Goal: Transaction & Acquisition: Download file/media

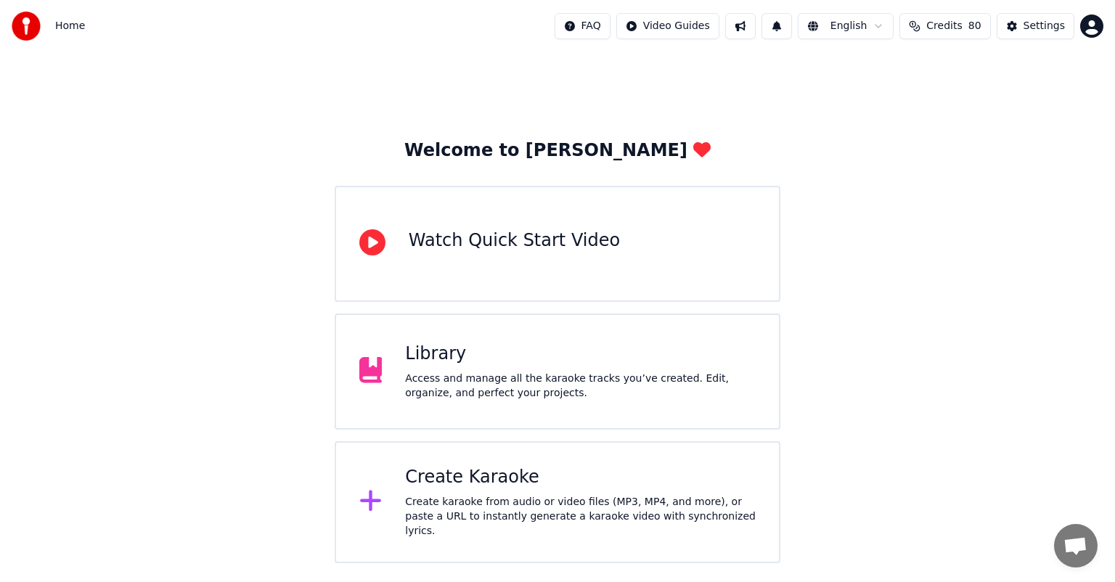
click at [536, 499] on div "Create karaoke from audio or video files (MP3, MP4, and more), or paste a URL t…" at bounding box center [580, 517] width 351 height 44
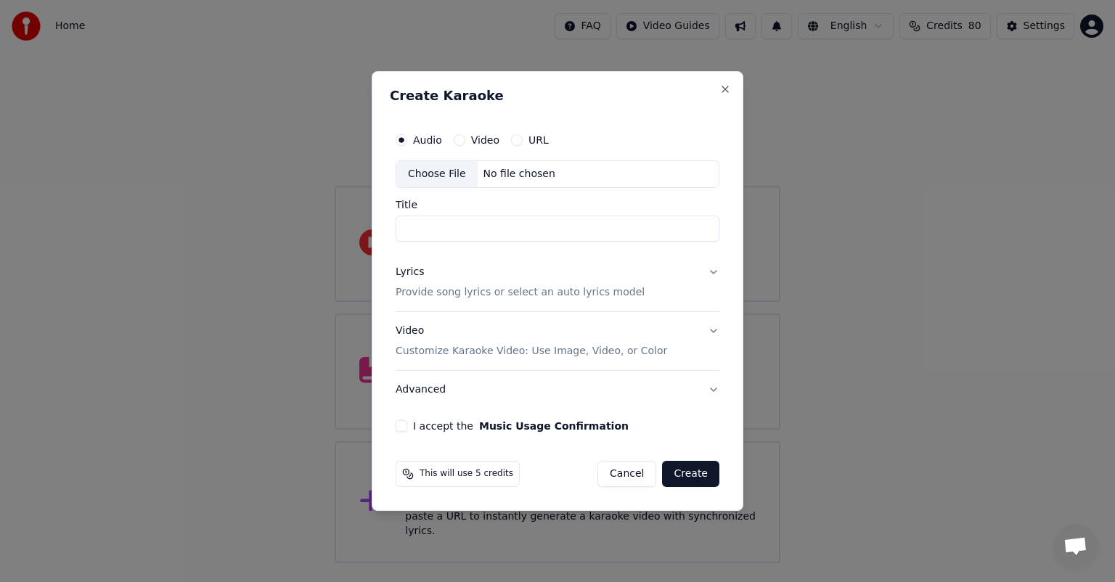
click at [462, 348] on p "Customize Karaoke Video: Use Image, Video, or Color" at bounding box center [531, 351] width 271 height 15
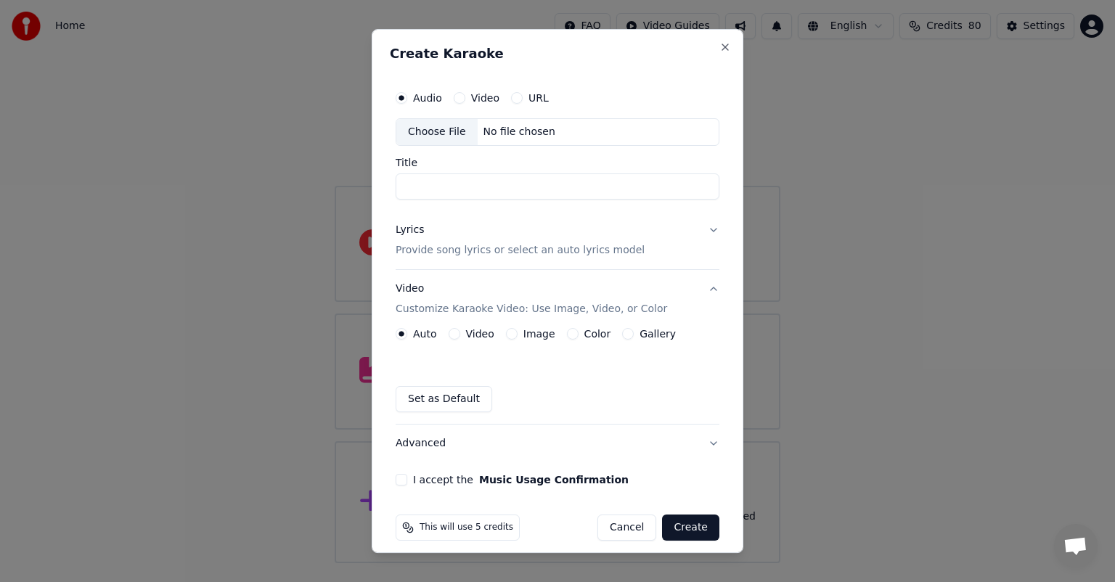
click at [508, 334] on button "Image" at bounding box center [512, 334] width 12 height 12
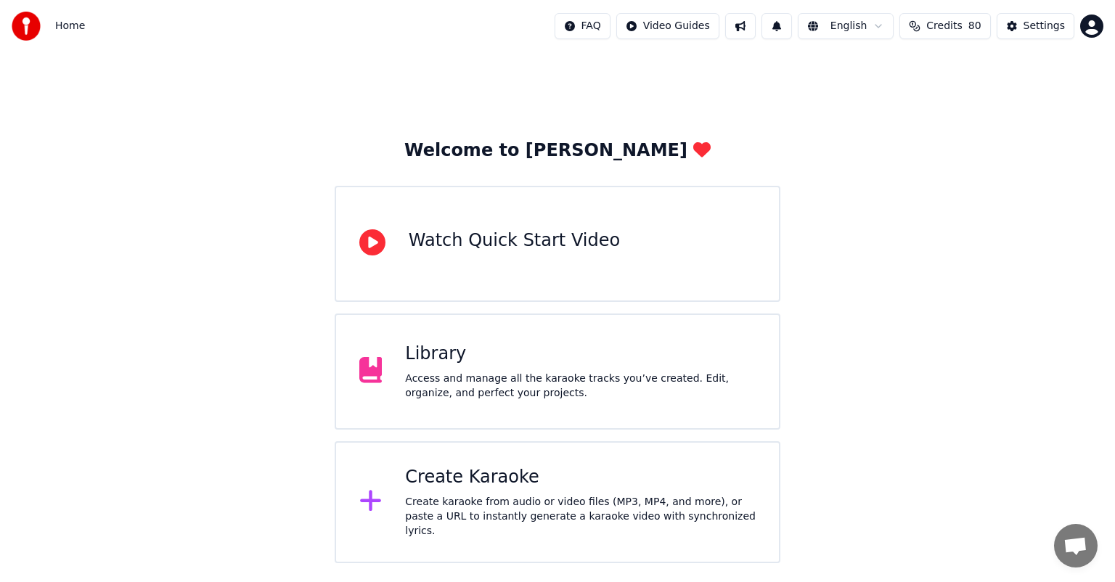
click at [520, 489] on div "Create Karaoke" at bounding box center [580, 477] width 351 height 23
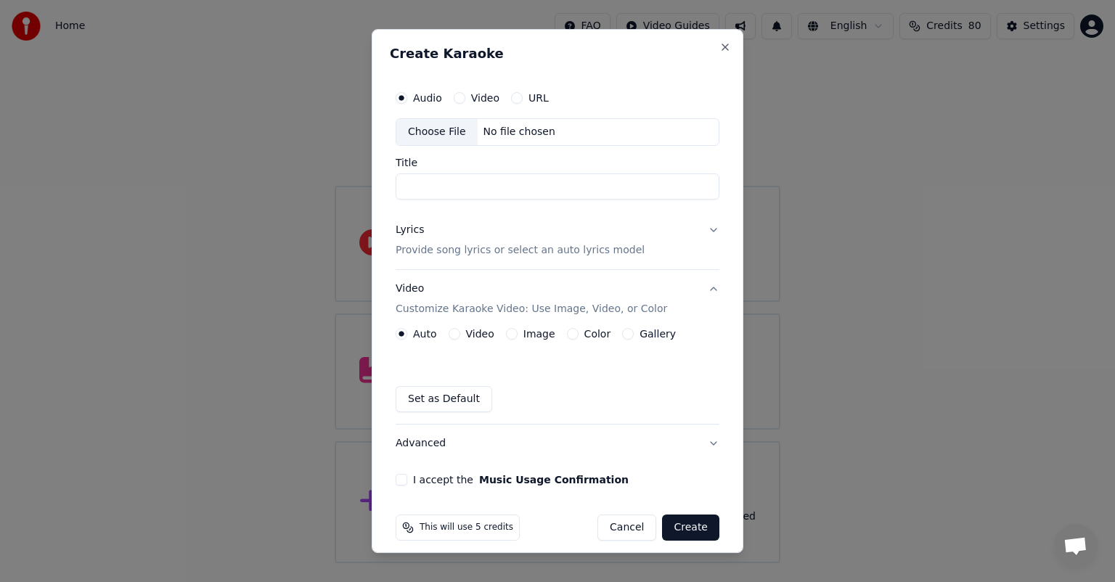
click at [447, 133] on div "Choose File" at bounding box center [436, 132] width 81 height 26
click at [435, 136] on div "Choose File" at bounding box center [436, 132] width 81 height 26
type input "**********"
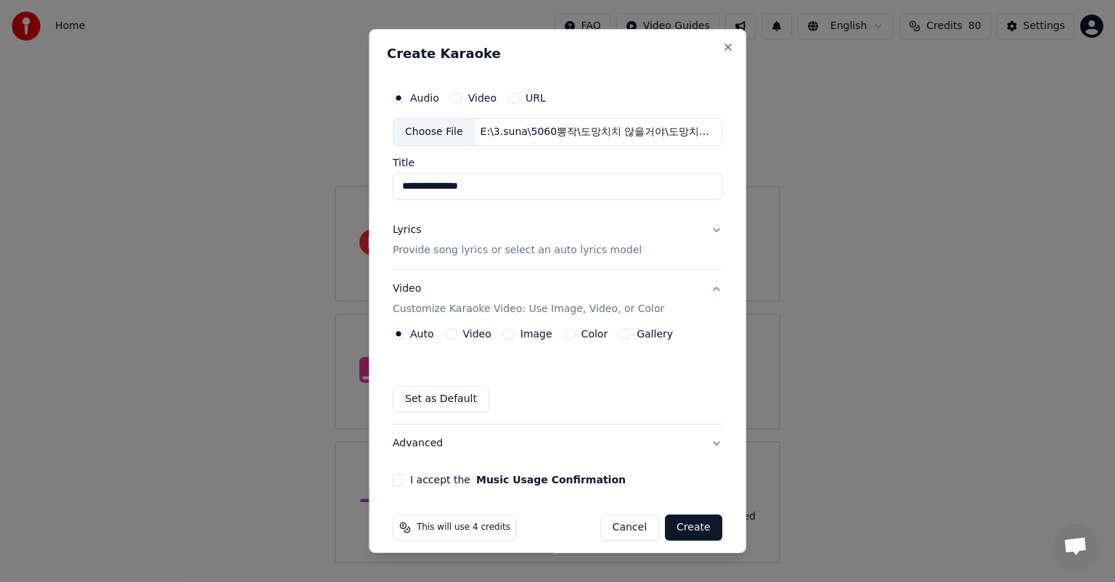
click at [504, 330] on button "Image" at bounding box center [509, 334] width 12 height 12
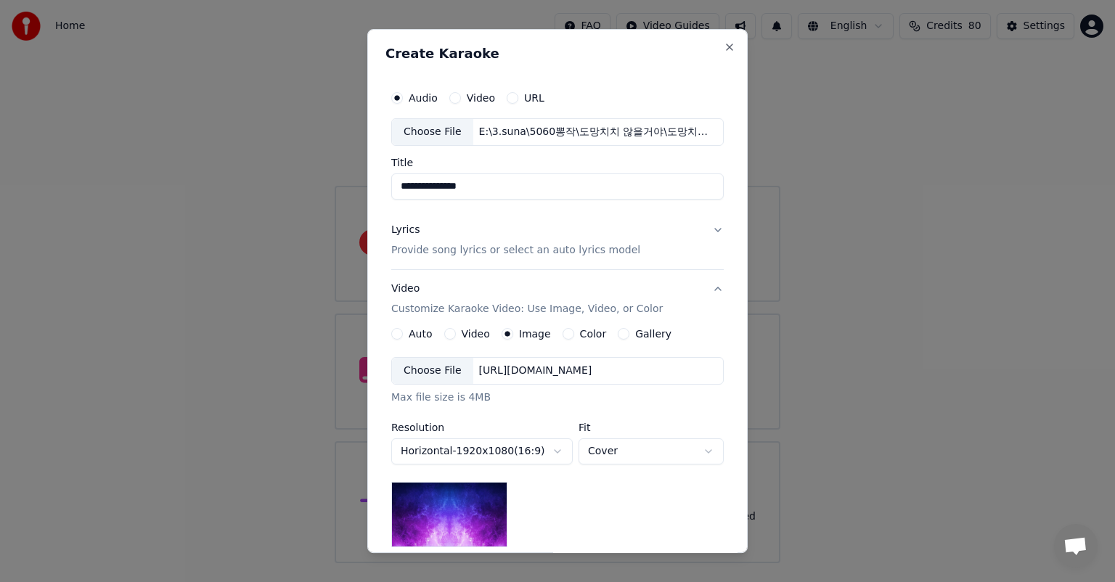
click at [438, 375] on div "Choose File" at bounding box center [432, 371] width 81 height 26
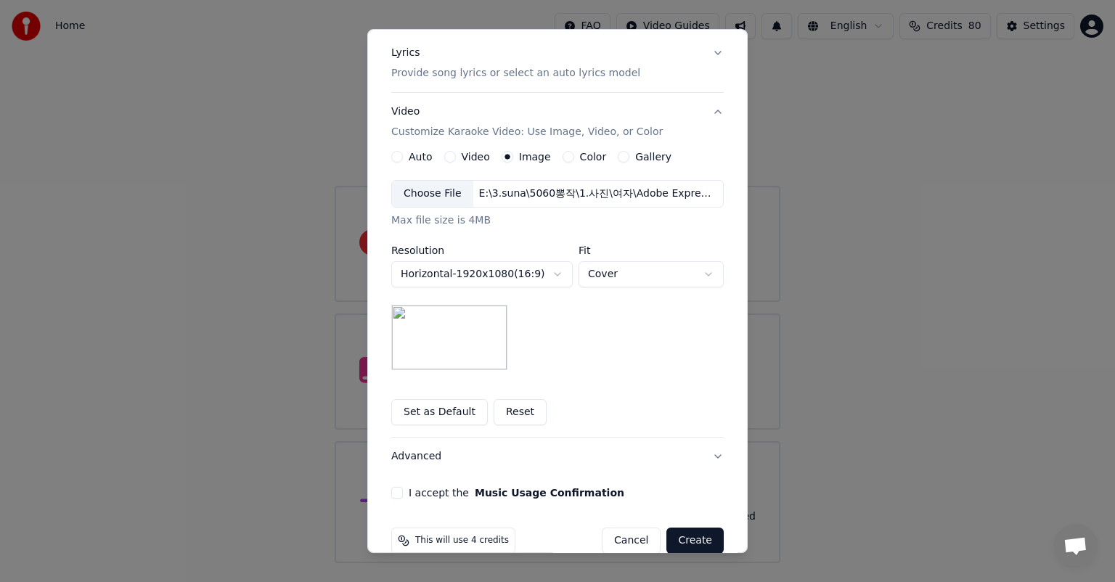
scroll to position [200, 0]
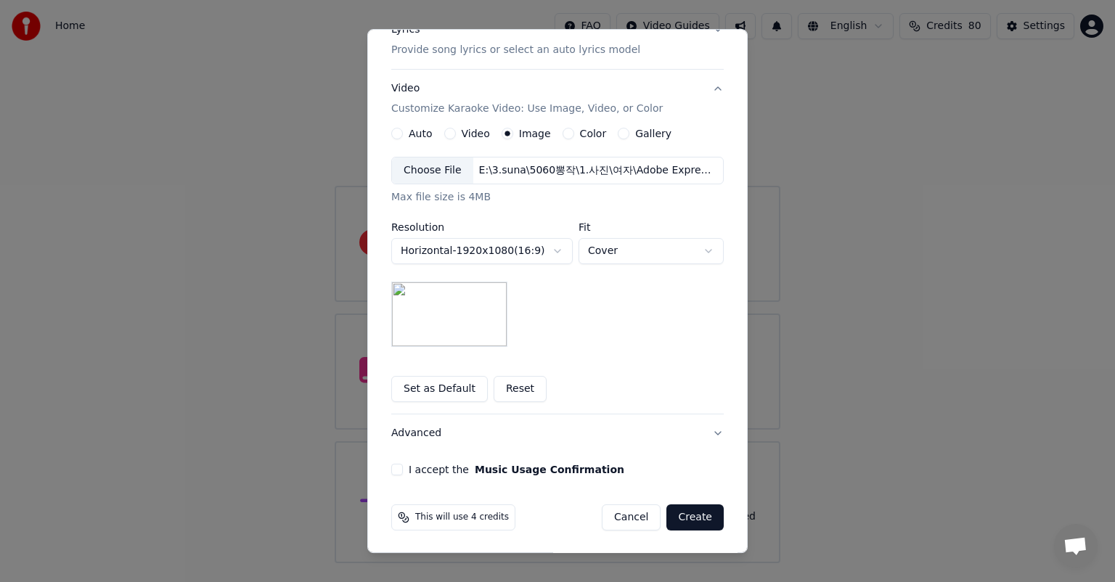
click at [391, 467] on button "I accept the Music Usage Confirmation" at bounding box center [397, 470] width 12 height 12
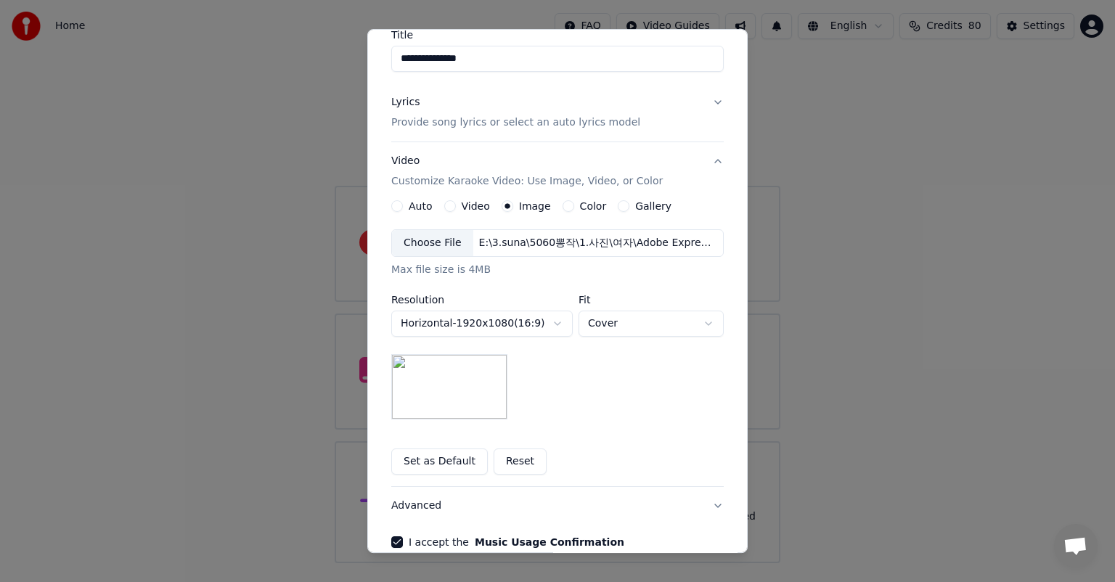
click at [711, 102] on button "Lyrics Provide song lyrics or select an auto lyrics model" at bounding box center [557, 112] width 332 height 58
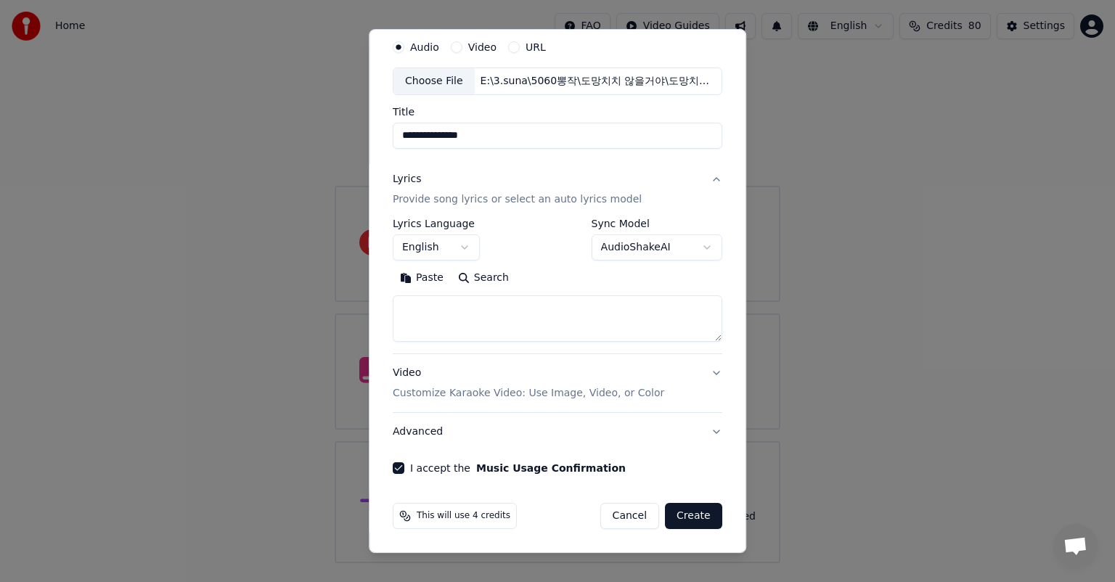
scroll to position [49, 0]
click at [464, 252] on button "English" at bounding box center [436, 249] width 87 height 26
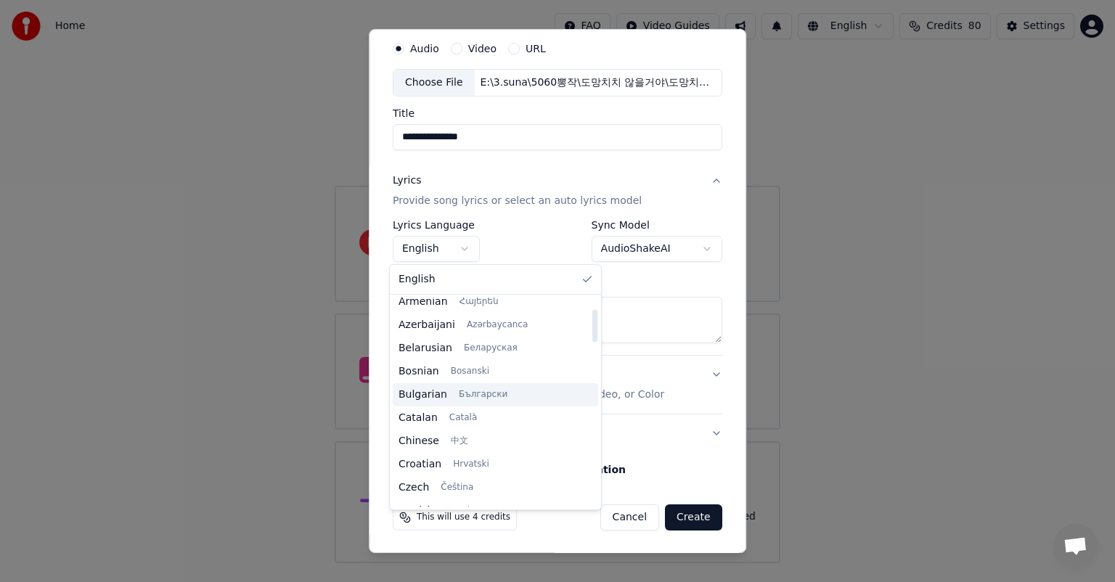
scroll to position [73, 0]
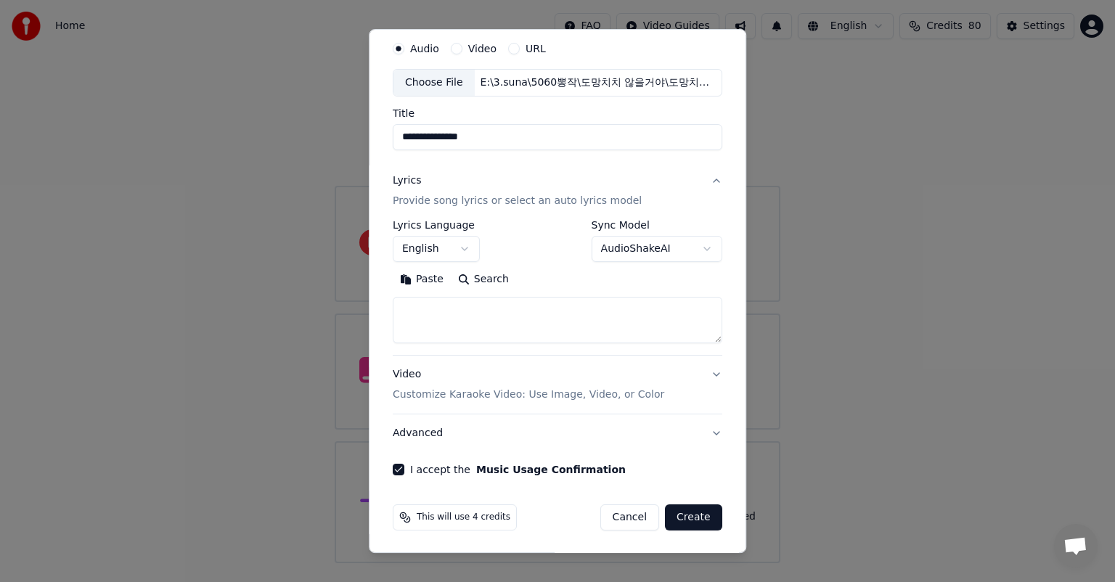
click at [923, 398] on div at bounding box center [557, 291] width 1115 height 582
click at [637, 517] on button "Cancel" at bounding box center [629, 517] width 59 height 26
select select
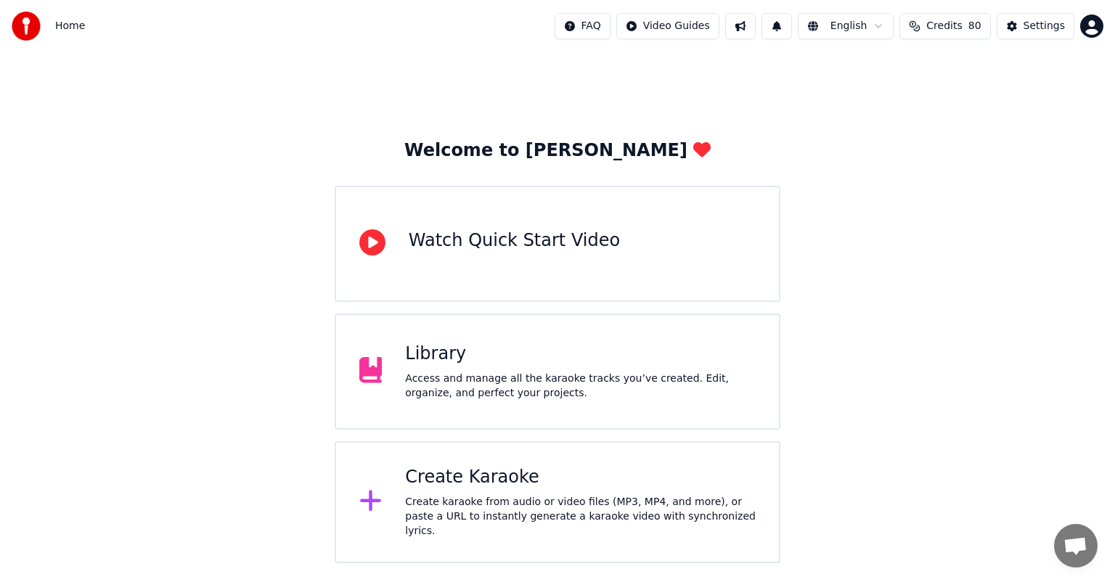
click at [64, 24] on span "Home" at bounding box center [70, 26] width 30 height 15
click at [531, 484] on div "Create Karaoke" at bounding box center [580, 477] width 351 height 23
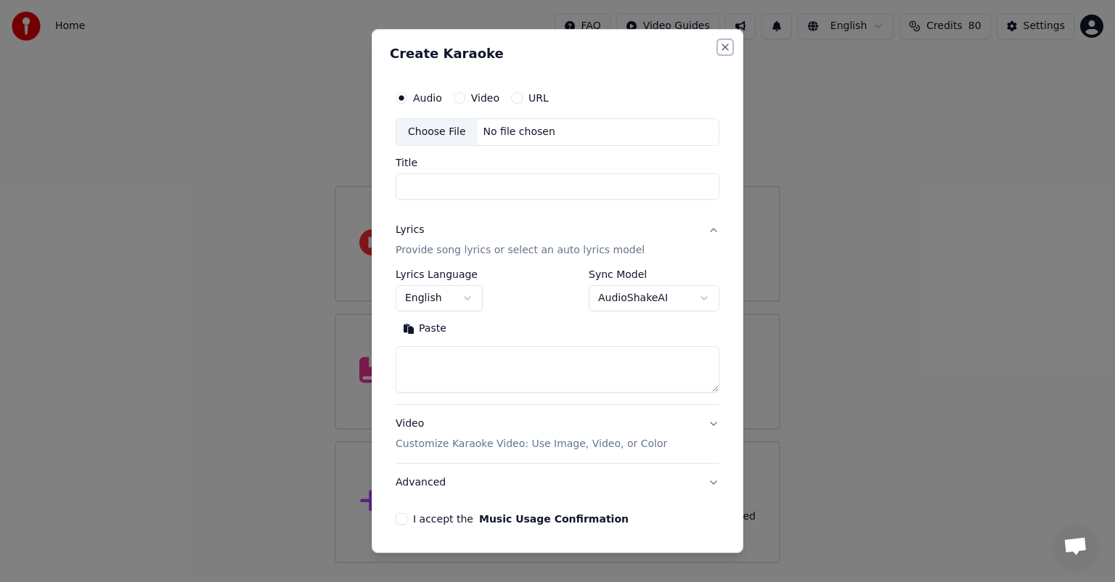
click at [719, 52] on button "Close" at bounding box center [725, 47] width 12 height 12
select select
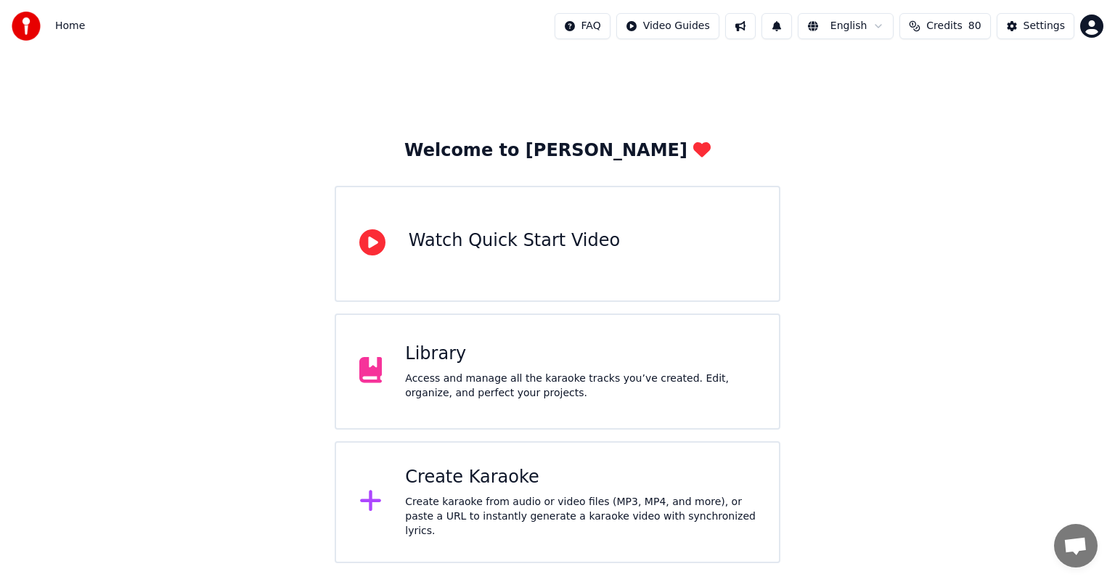
click at [581, 243] on div "Watch Quick Start Video" at bounding box center [514, 240] width 211 height 23
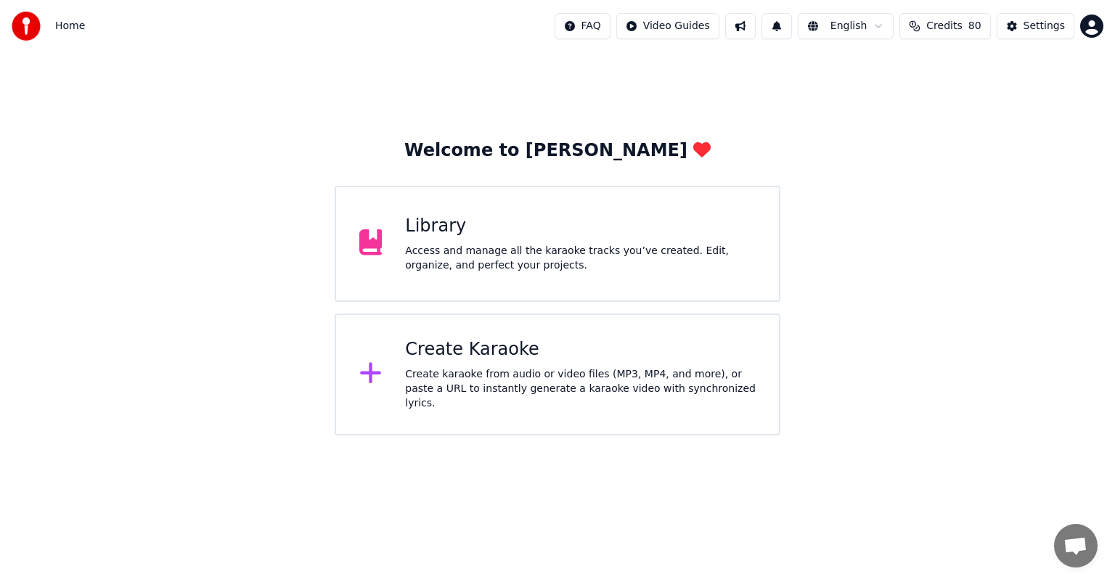
click at [592, 263] on div "Access and manage all the karaoke tracks you’ve created. Edit, organize, and pe…" at bounding box center [580, 258] width 351 height 29
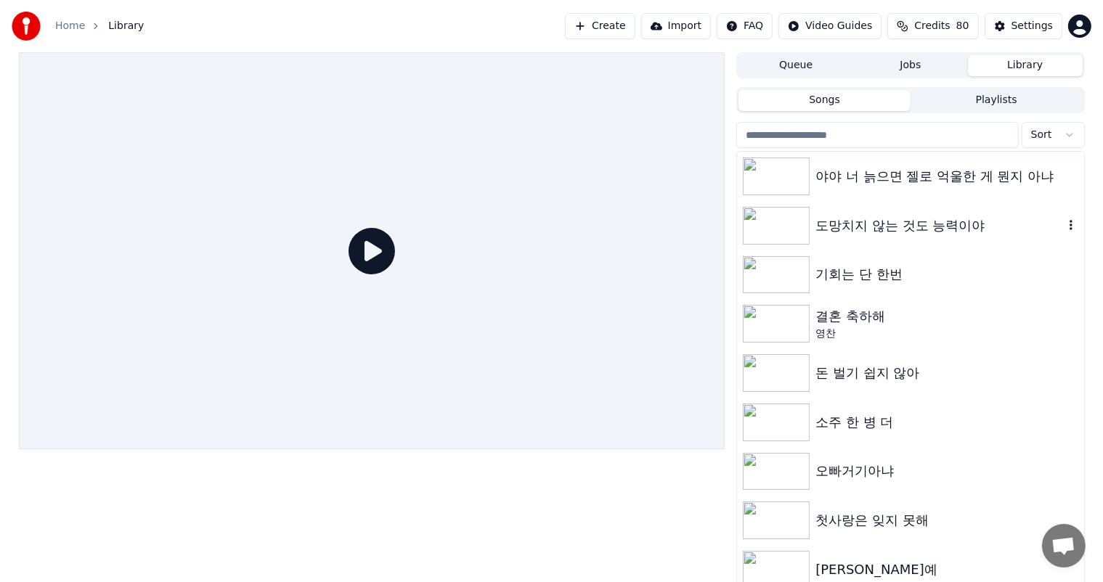
click at [799, 221] on img at bounding box center [776, 226] width 67 height 38
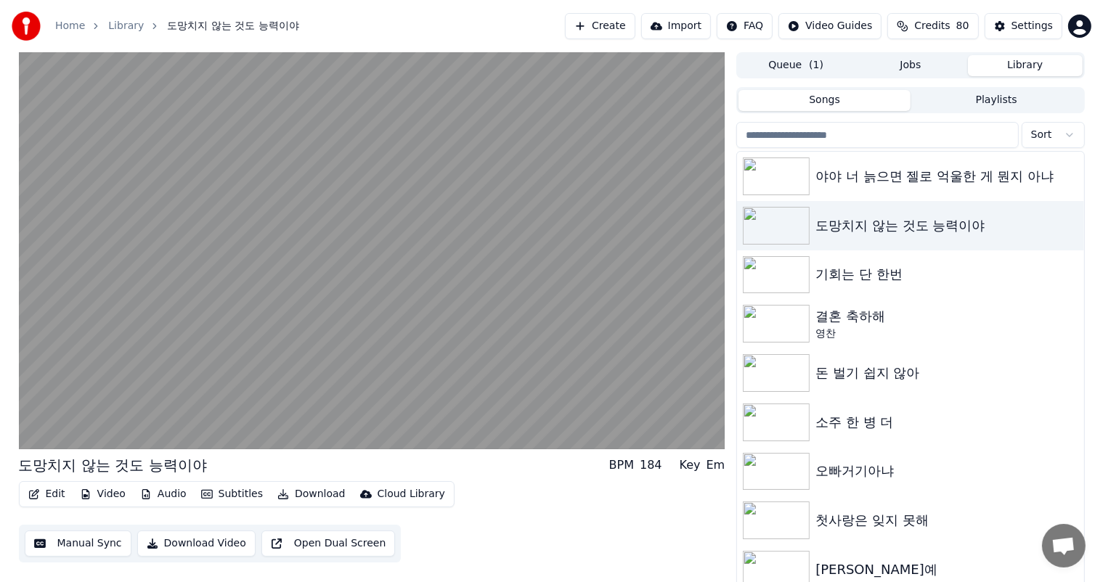
click at [119, 496] on button "Video" at bounding box center [102, 494] width 57 height 20
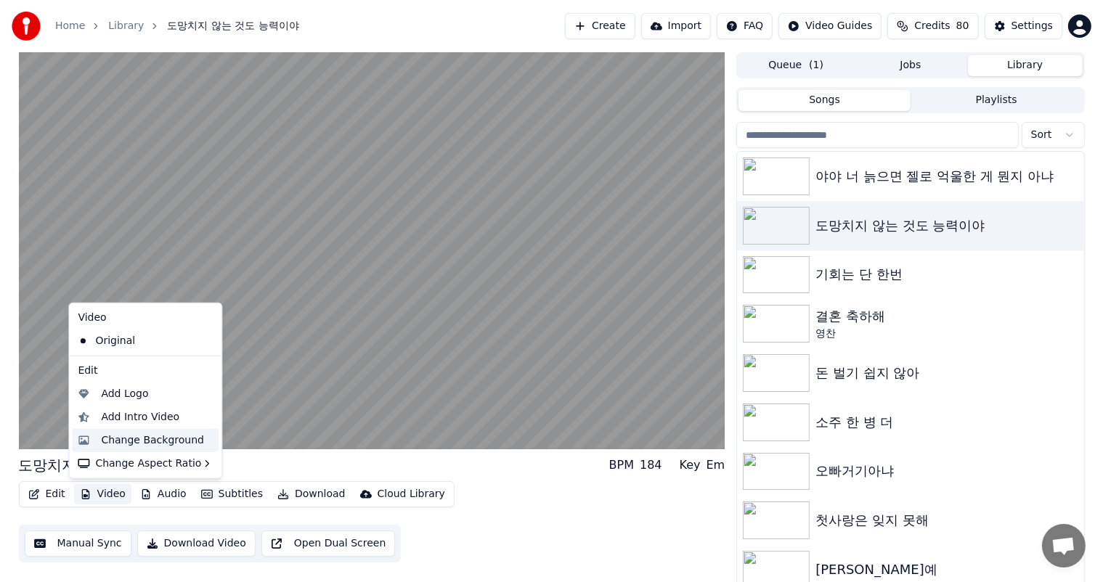
click at [184, 440] on div "Change Background" at bounding box center [152, 440] width 103 height 15
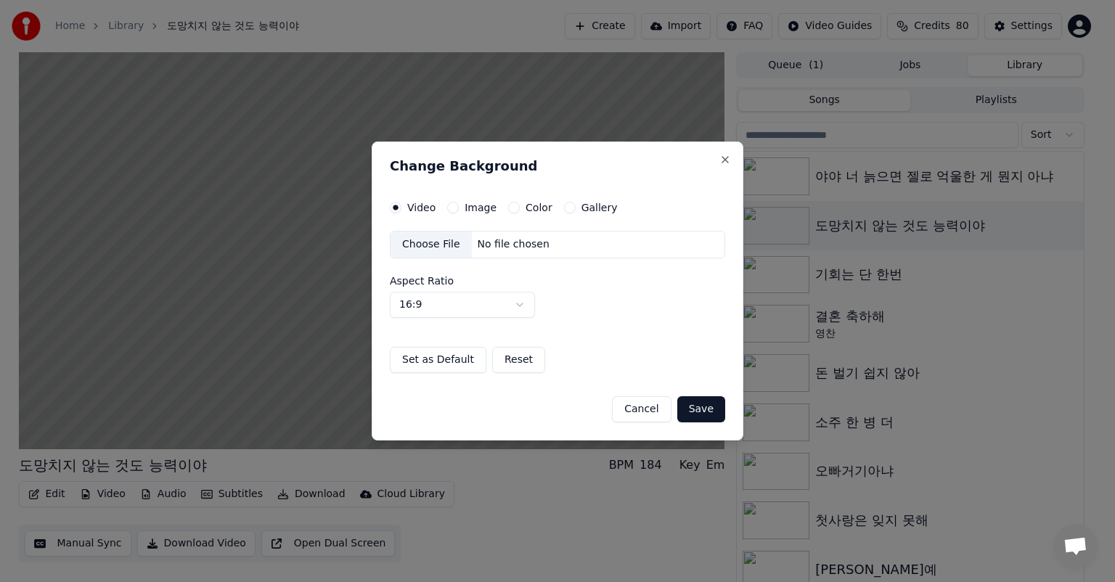
click at [465, 212] on label "Image" at bounding box center [481, 208] width 32 height 10
click at [459, 212] on button "Image" at bounding box center [453, 208] width 12 height 12
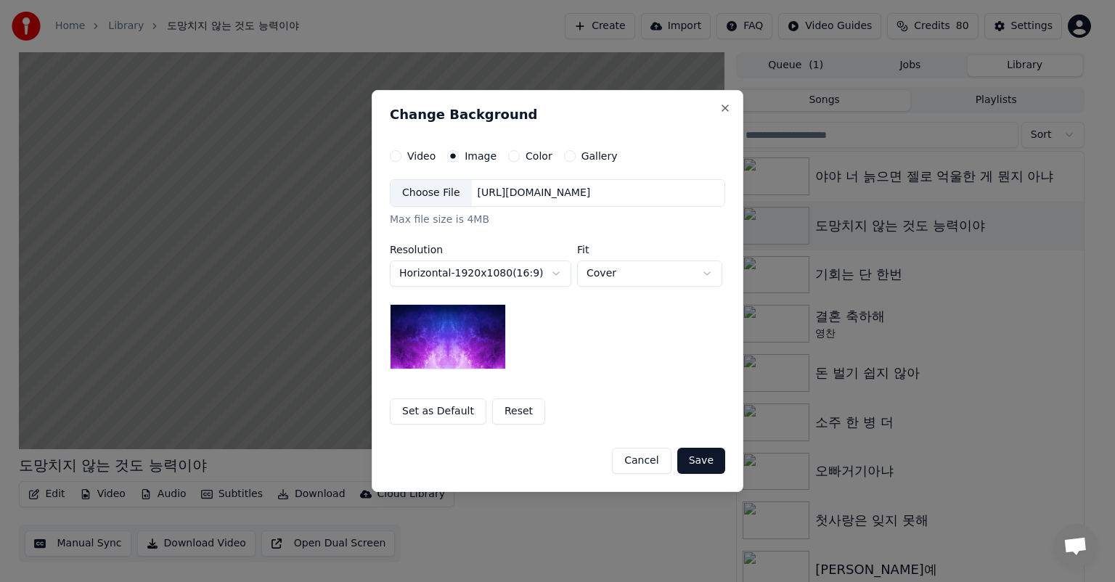
click at [438, 197] on div "Choose File" at bounding box center [431, 193] width 81 height 26
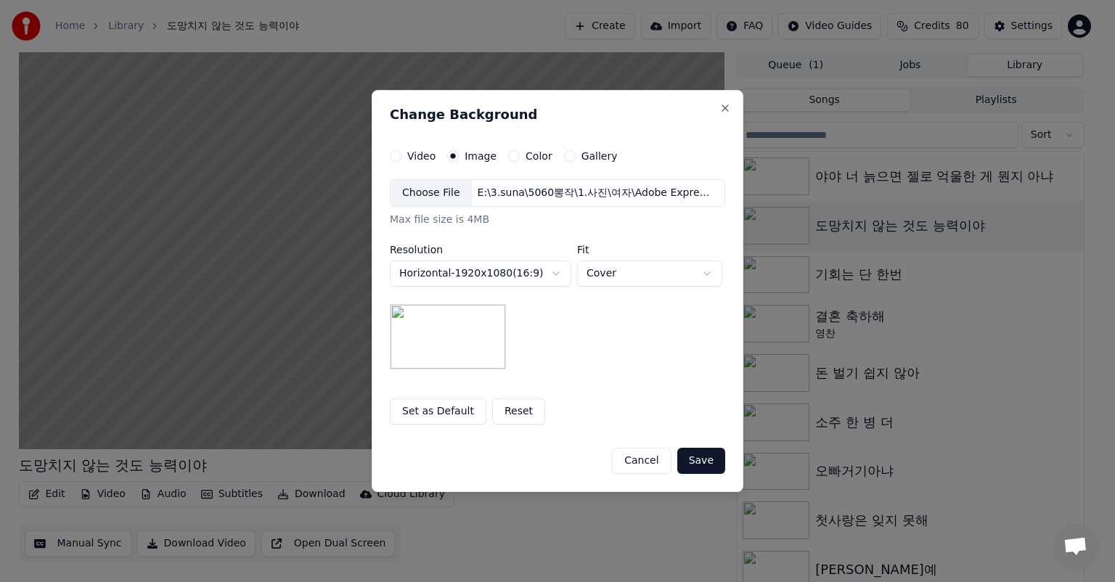
click at [710, 456] on button "Save" at bounding box center [701, 461] width 48 height 26
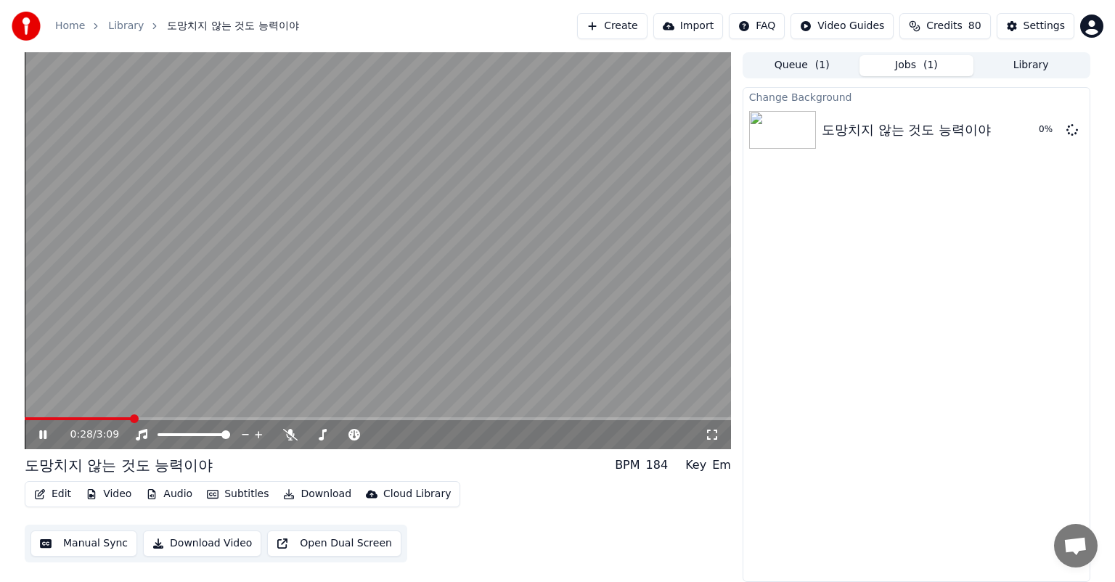
drag, startPoint x: 41, startPoint y: 433, endPoint x: 81, endPoint y: 435, distance: 39.9
click at [40, 434] on icon at bounding box center [42, 434] width 7 height 9
click at [1031, 129] on button "Play" at bounding box center [1038, 130] width 46 height 26
click at [38, 433] on icon at bounding box center [53, 435] width 34 height 12
click at [38, 433] on icon at bounding box center [42, 435] width 9 height 10
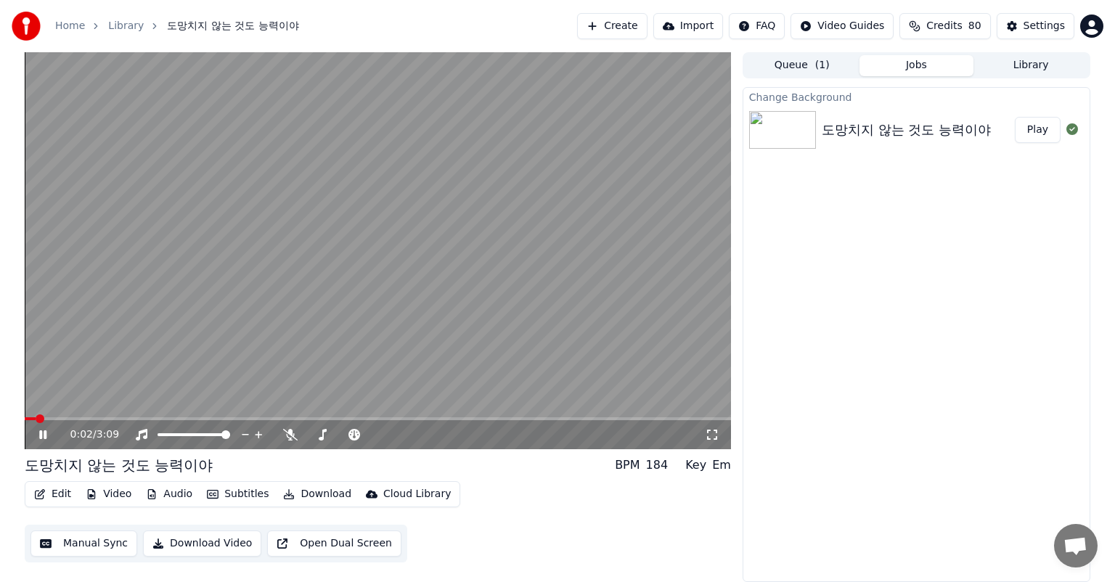
click at [711, 433] on icon at bounding box center [712, 435] width 15 height 12
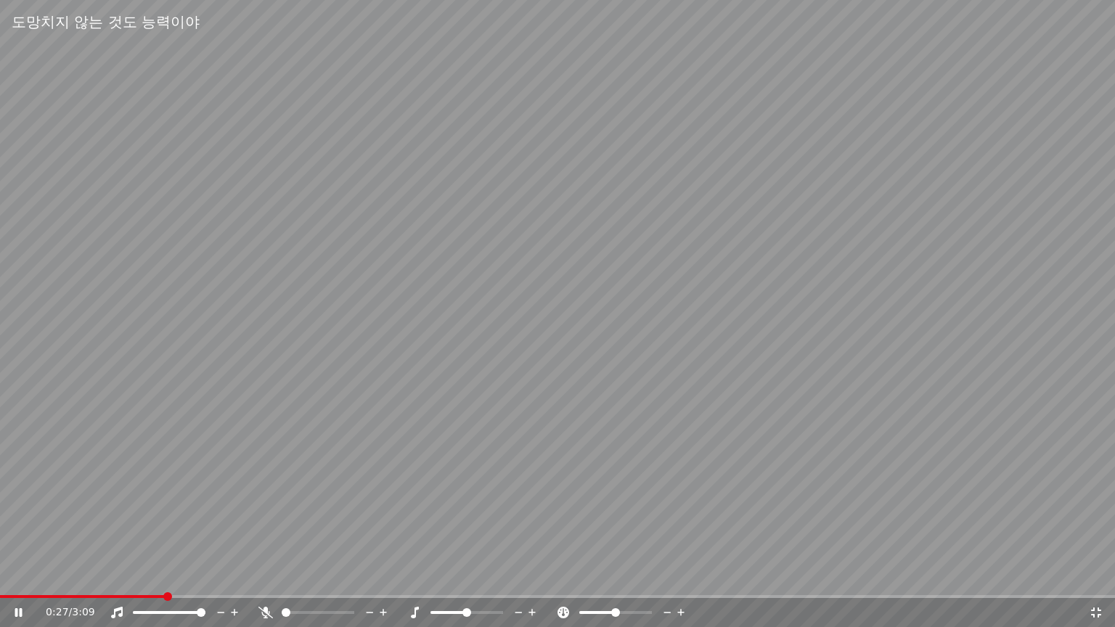
click at [266, 581] on icon at bounding box center [265, 613] width 15 height 12
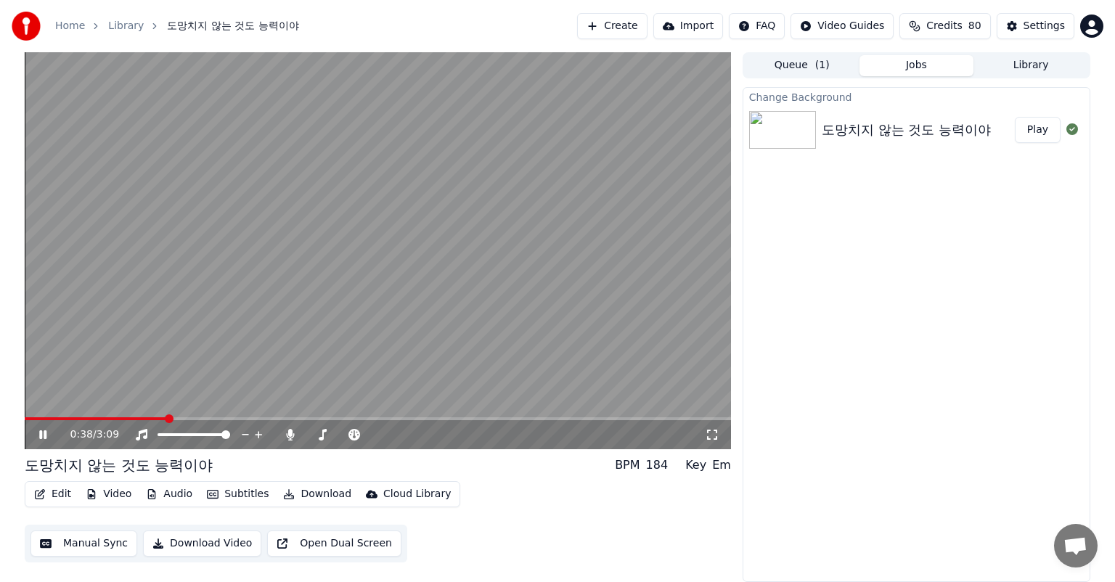
click at [45, 436] on icon at bounding box center [42, 434] width 7 height 9
click at [107, 492] on button "Video" at bounding box center [108, 494] width 57 height 20
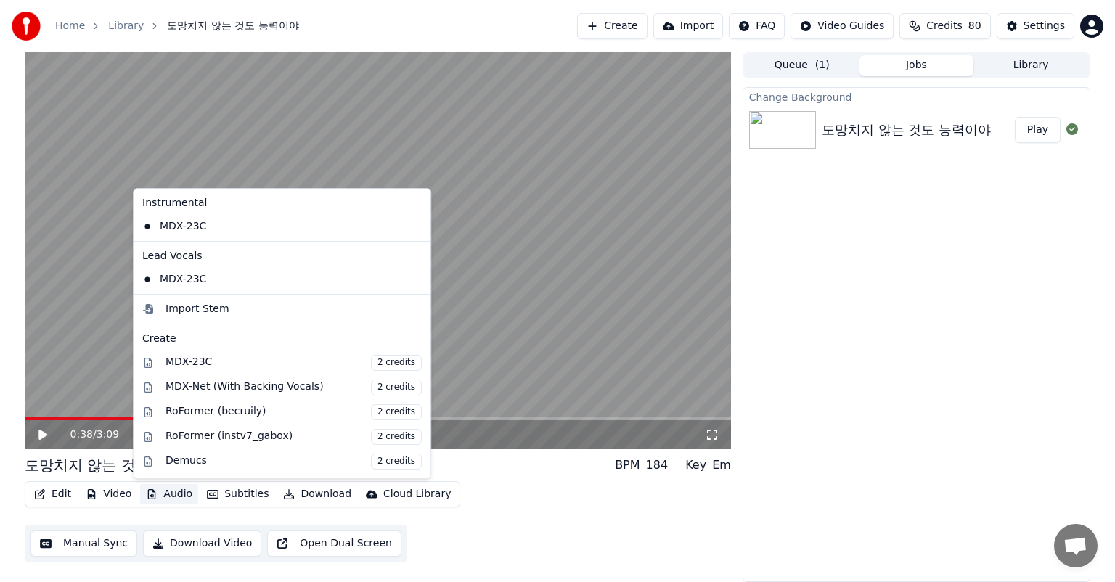
click at [160, 494] on button "Audio" at bounding box center [169, 494] width 58 height 20
click at [161, 494] on button "Audio" at bounding box center [169, 494] width 58 height 20
click at [110, 519] on div "Edit Video Audio Subtitles Download Cloud Library Manual Sync Download Video Op…" at bounding box center [378, 521] width 706 height 81
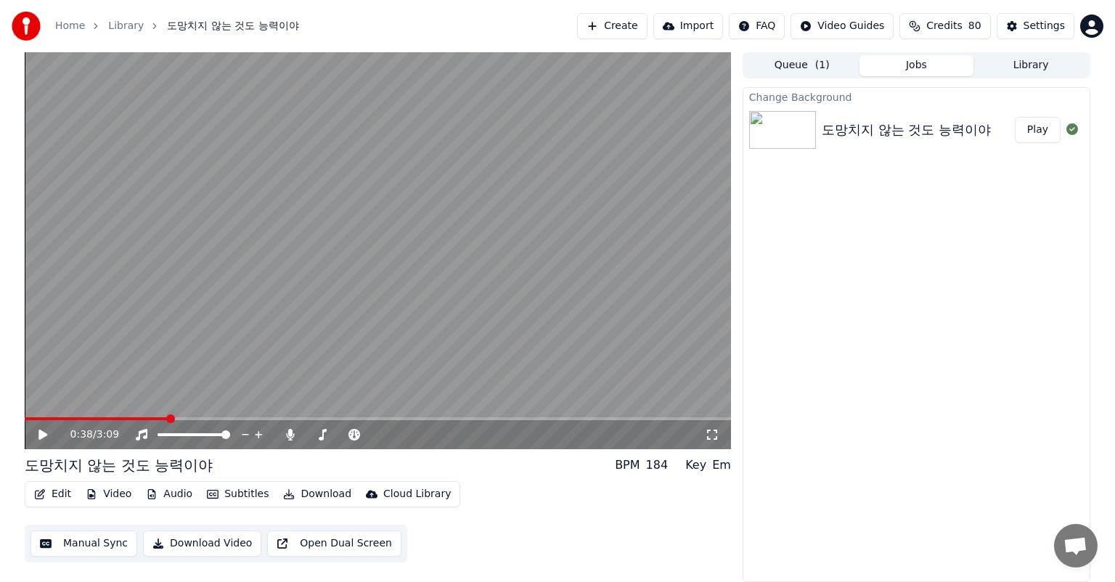
click at [113, 496] on button "Video" at bounding box center [108, 494] width 57 height 20
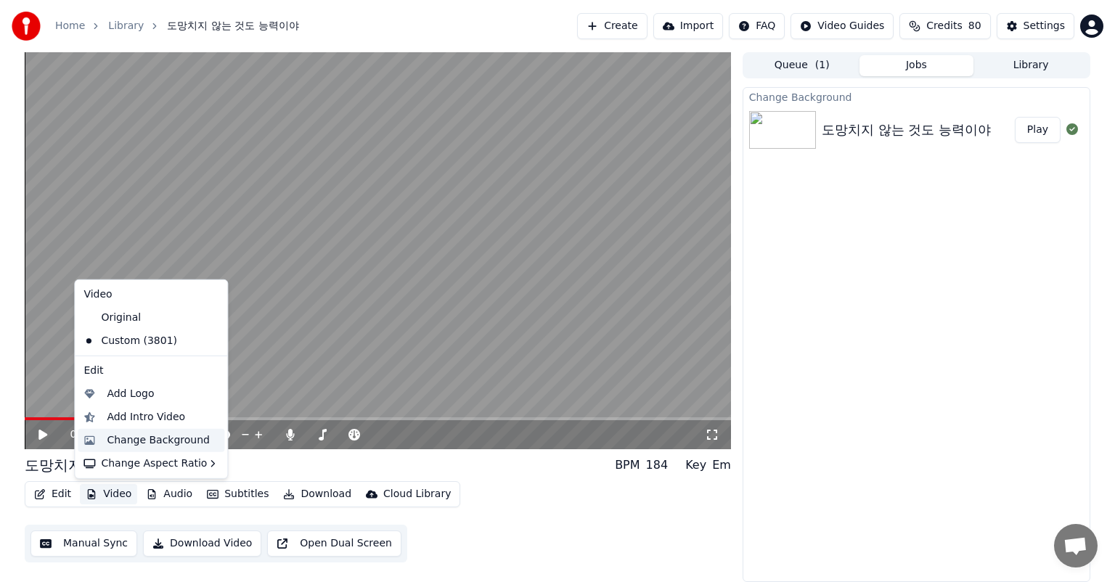
click at [149, 443] on div "Change Background" at bounding box center [158, 440] width 103 height 15
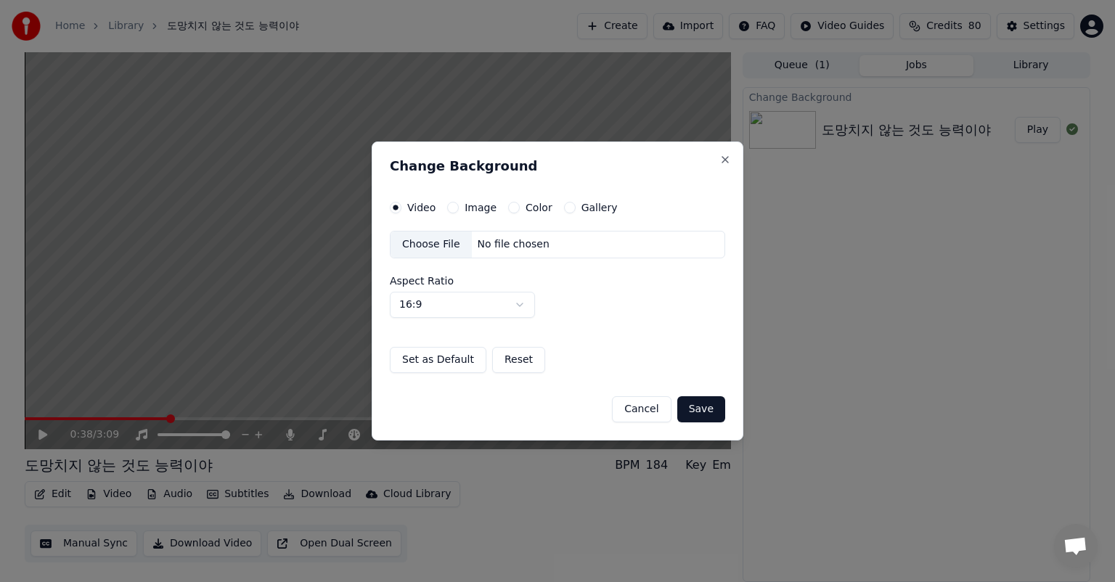
click at [485, 209] on label "Image" at bounding box center [481, 208] width 32 height 10
click at [459, 209] on button "Image" at bounding box center [453, 208] width 12 height 12
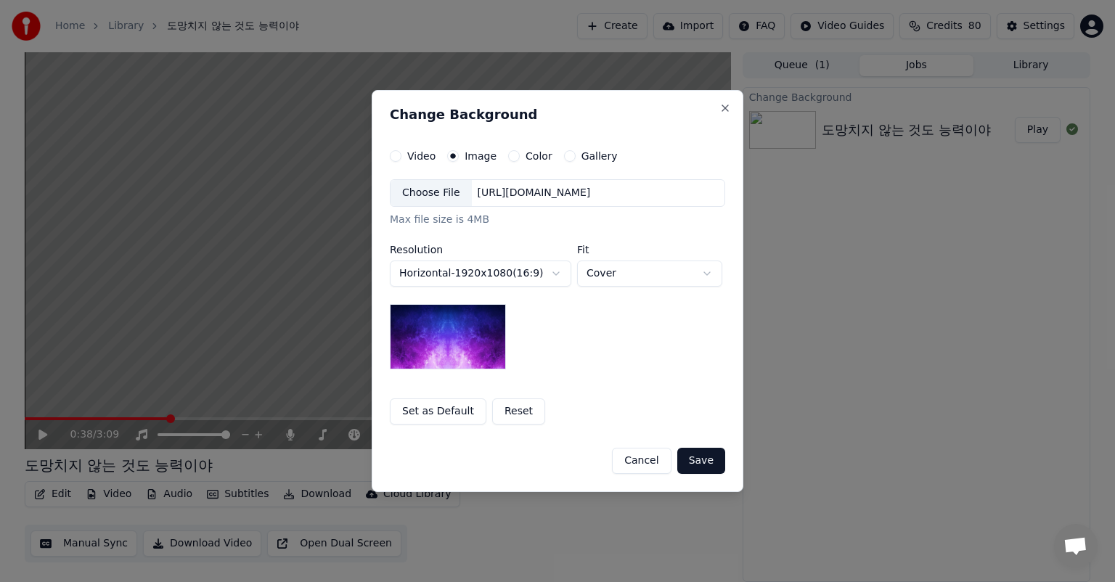
click at [444, 192] on div "Choose File" at bounding box center [431, 193] width 81 height 26
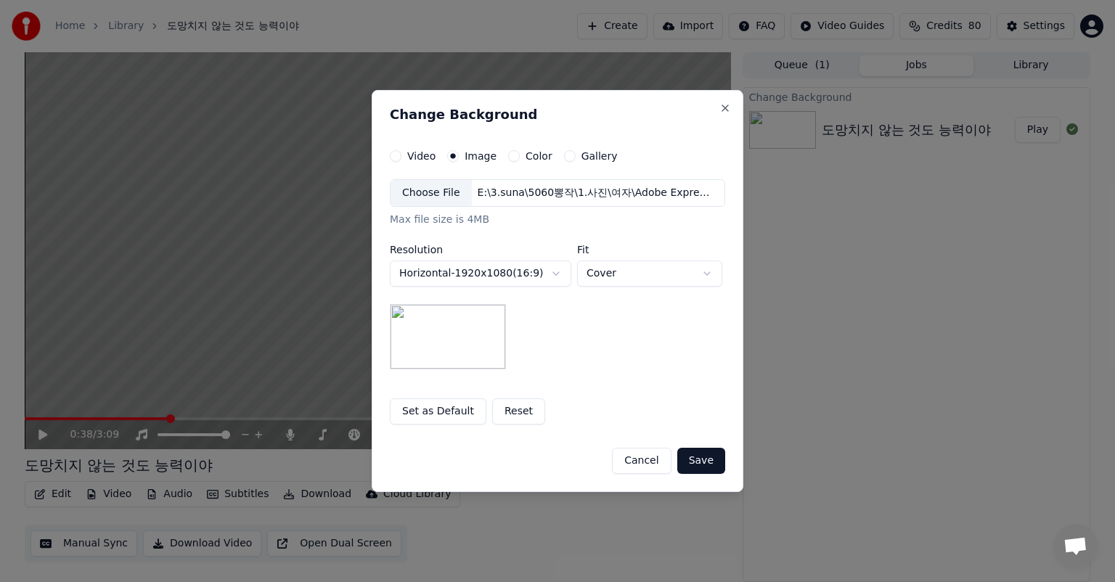
click at [711, 456] on button "Save" at bounding box center [701, 461] width 48 height 26
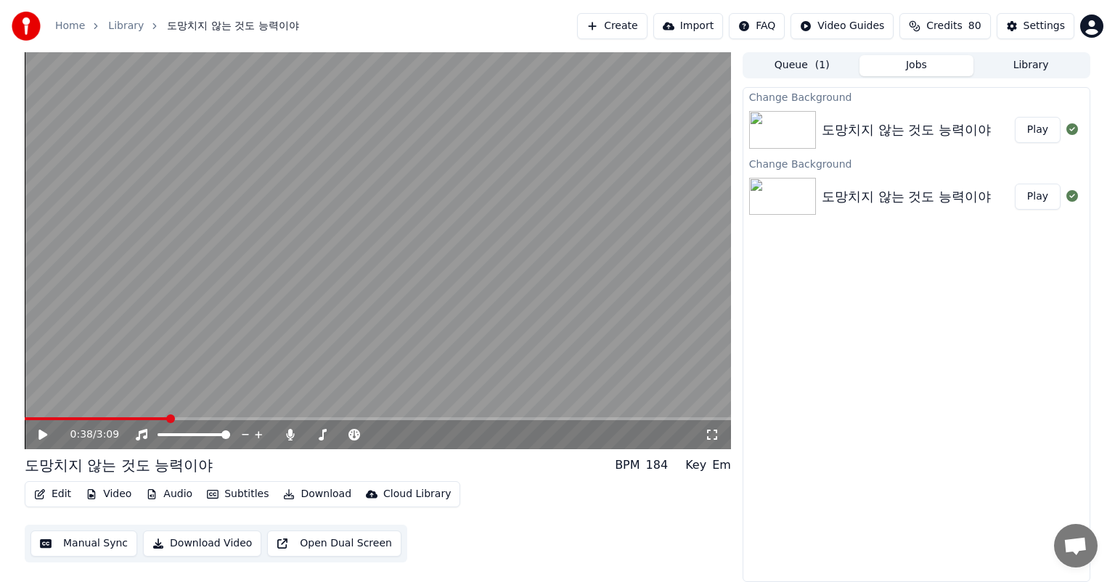
click at [1045, 130] on button "Play" at bounding box center [1038, 130] width 46 height 26
click at [716, 438] on icon at bounding box center [712, 435] width 10 height 10
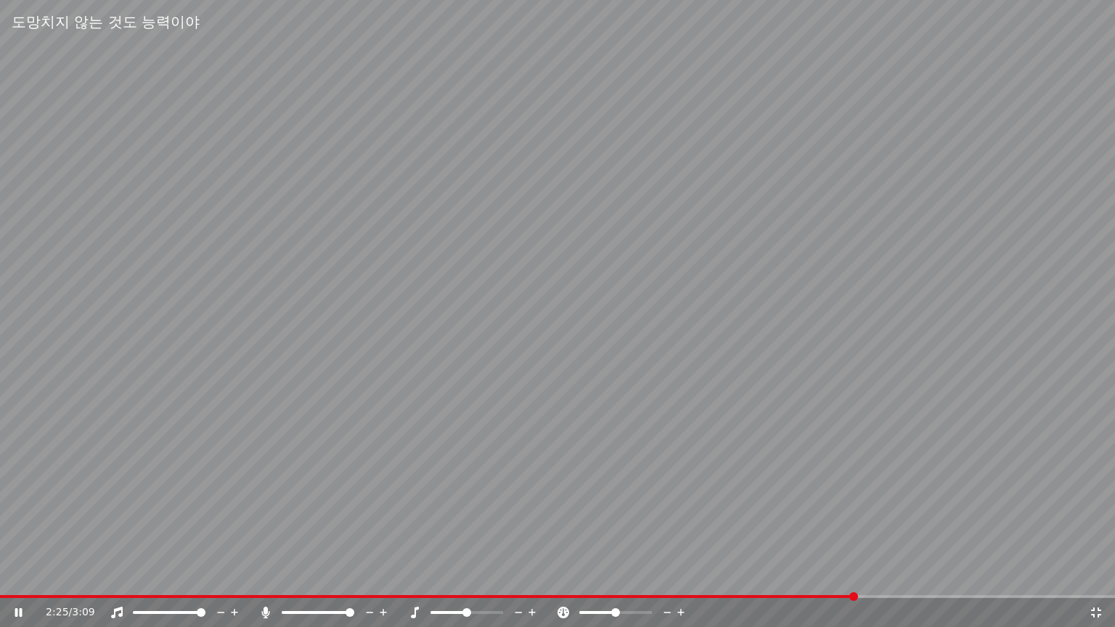
click at [1092, 581] on icon at bounding box center [1096, 613] width 15 height 12
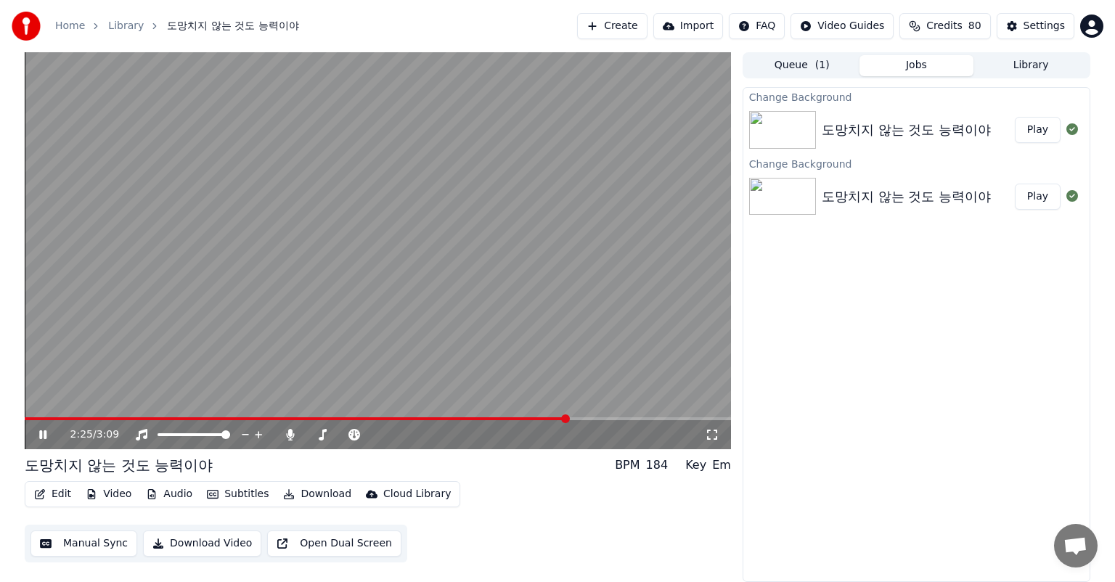
click at [54, 428] on div "2:25 / 3:09" at bounding box center [377, 435] width 695 height 15
click at [314, 493] on button "Download" at bounding box center [317, 494] width 80 height 20
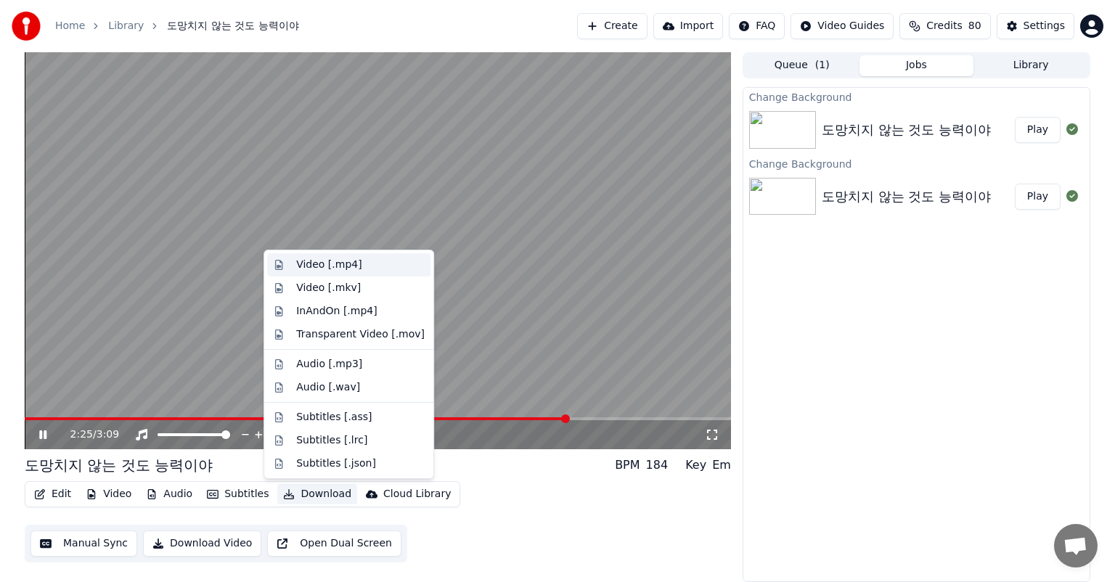
click at [348, 269] on div "Video [.mp4]" at bounding box center [328, 265] width 65 height 15
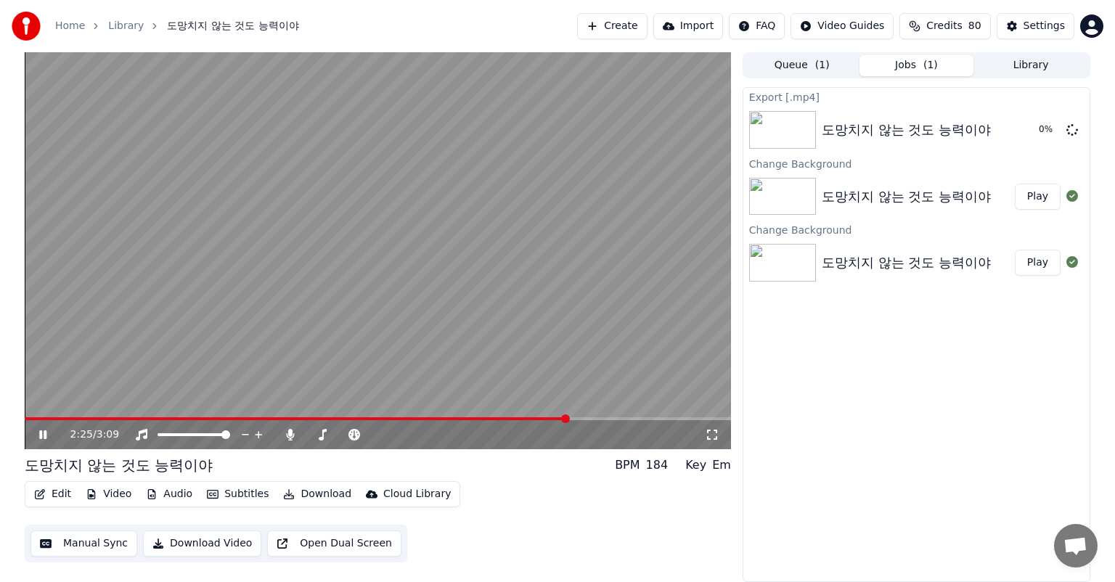
click at [45, 437] on icon at bounding box center [42, 434] width 7 height 9
click at [1043, 128] on button "Show" at bounding box center [1034, 130] width 52 height 26
